Goal: Information Seeking & Learning: Learn about a topic

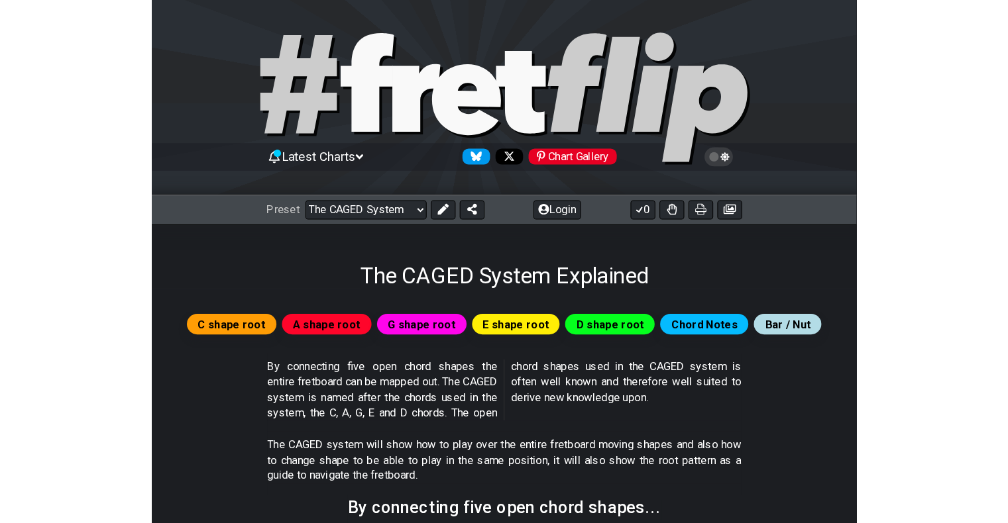
scroll to position [1423, 0]
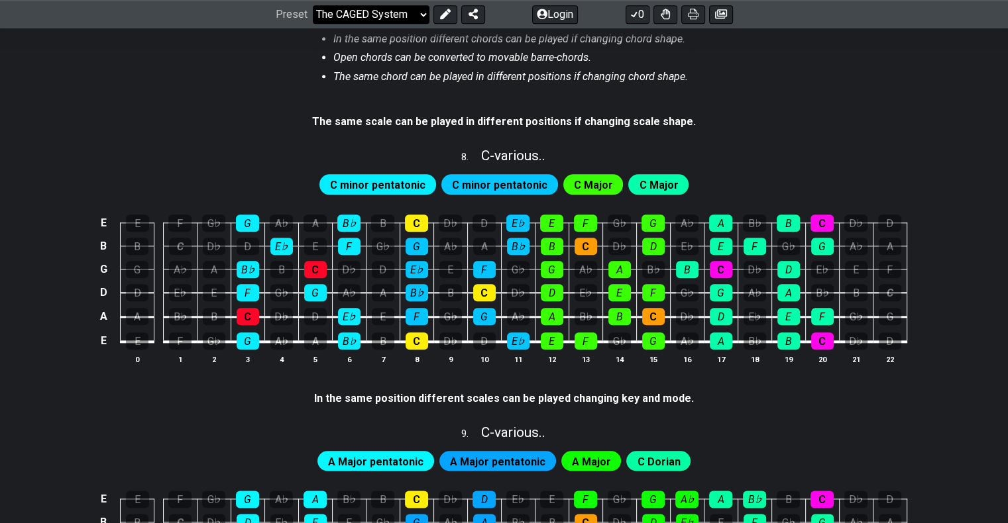
click at [339, 12] on select "Welcome to #fretflip! Initial Preset Custom Preset Minor Pentatonic Major Penta…" at bounding box center [371, 14] width 117 height 19
click at [313, 24] on select "Welcome to #fretflip! Initial Preset Custom Preset Minor Pentatonic Major Penta…" at bounding box center [371, 14] width 117 height 19
select select "/minor-triad-arpeggios"
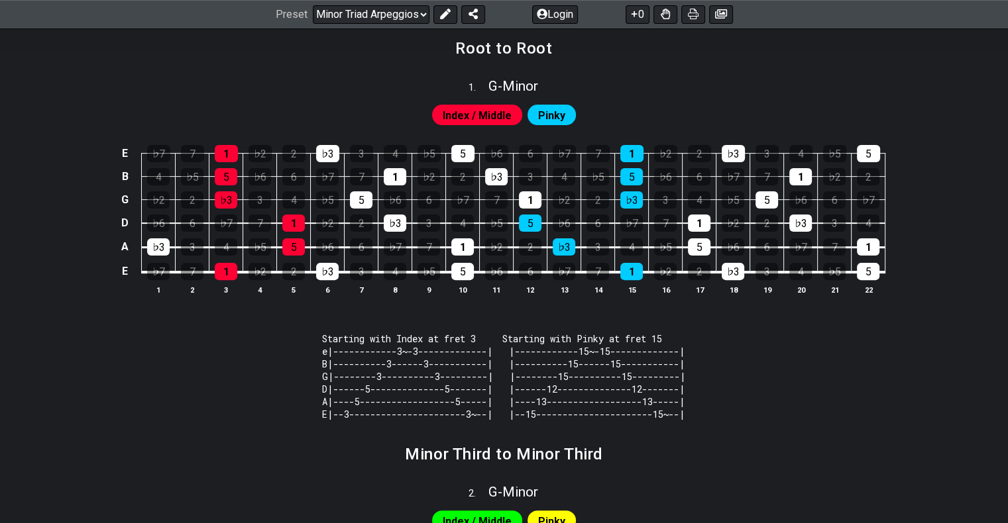
scroll to position [398, 0]
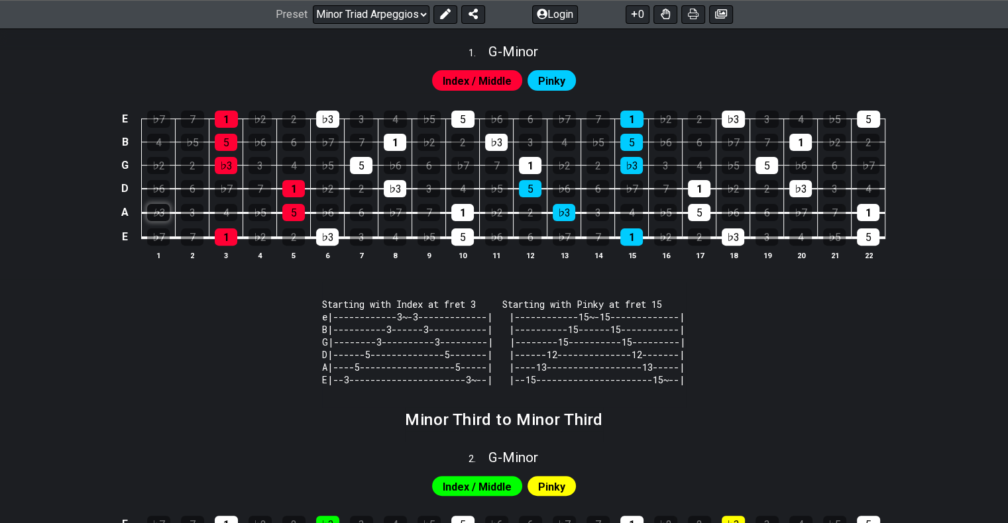
click at [157, 204] on div "♭3" at bounding box center [158, 212] width 23 height 17
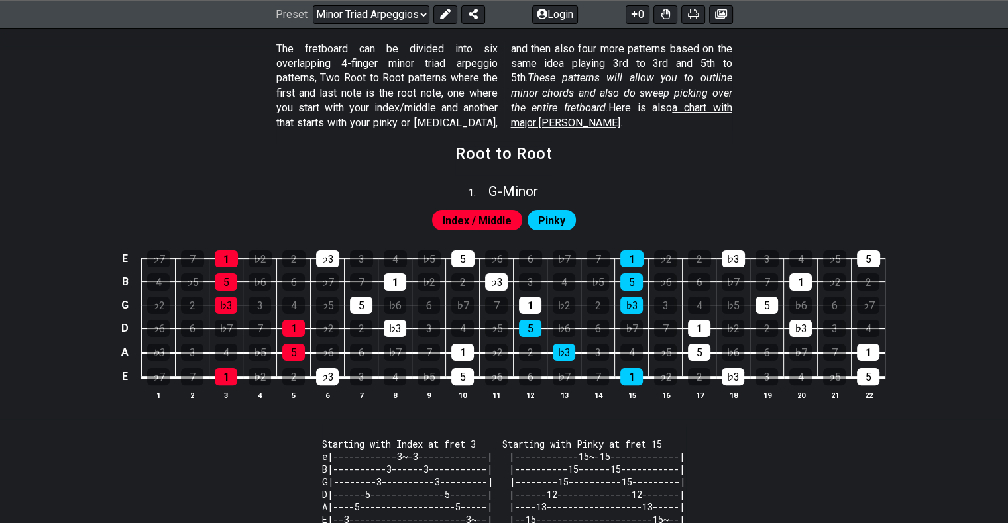
scroll to position [228, 0]
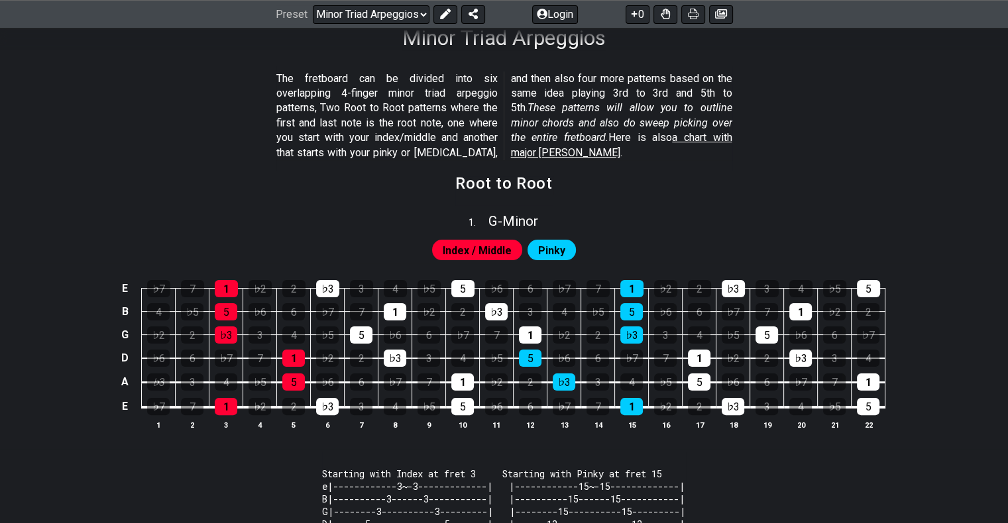
click at [415, 468] on code "Starting with Index at fret 3 Starting with Pinky at fret 15 e|------------3~-3…" at bounding box center [504, 512] width 364 height 88
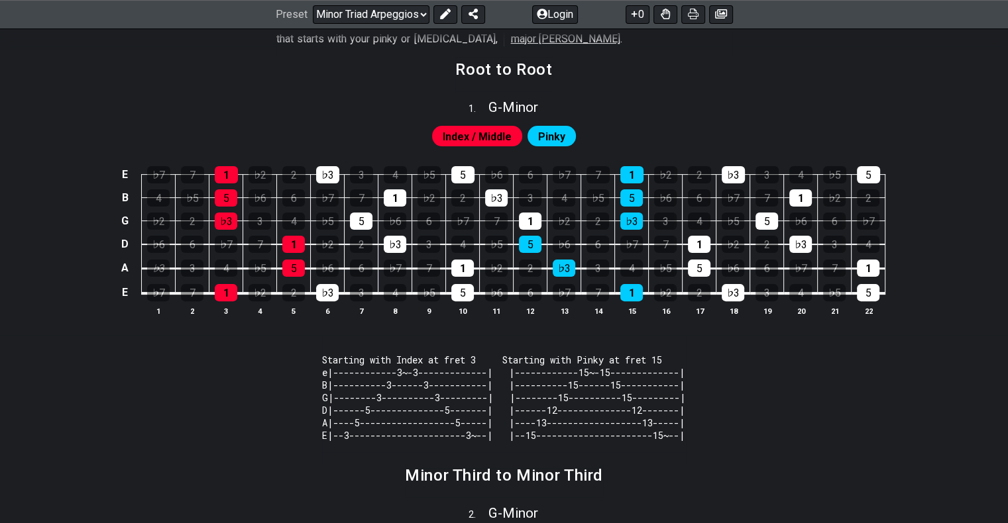
scroll to position [294, 0]
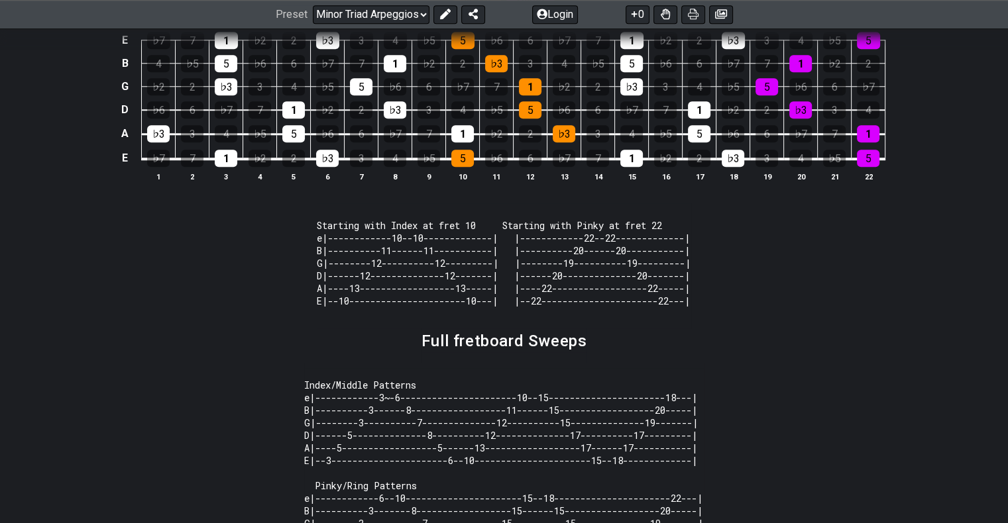
click at [431, 348] on h2 "Full fretboard Sweeps" at bounding box center [504, 341] width 166 height 15
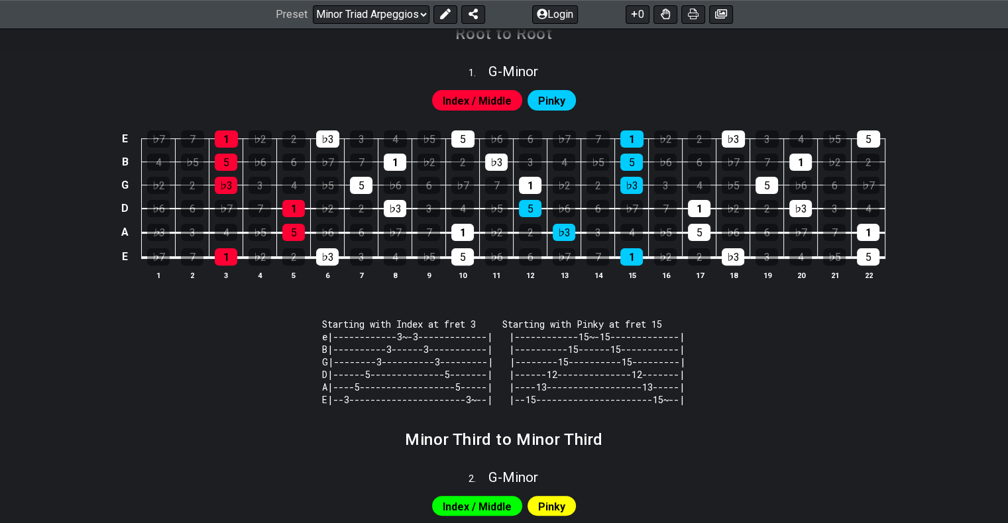
scroll to position [398, 0]
